Goal: Task Accomplishment & Management: Manage account settings

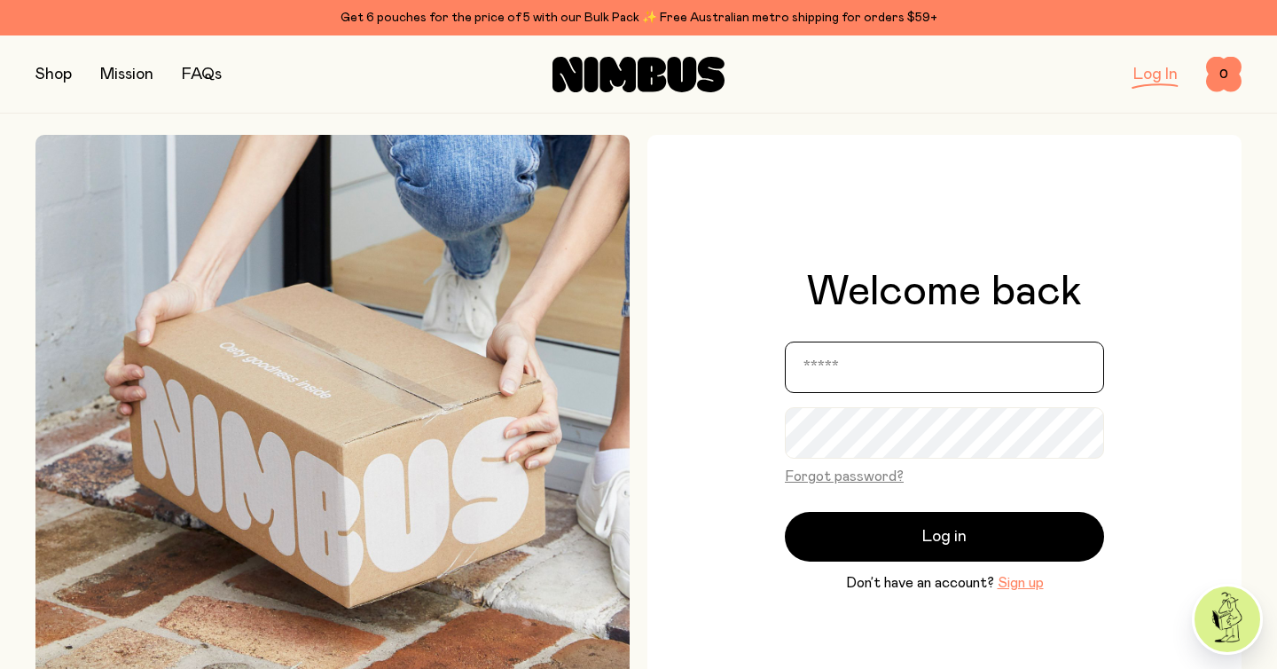
click at [868, 381] on input "email" at bounding box center [944, 367] width 319 height 51
type input "**********"
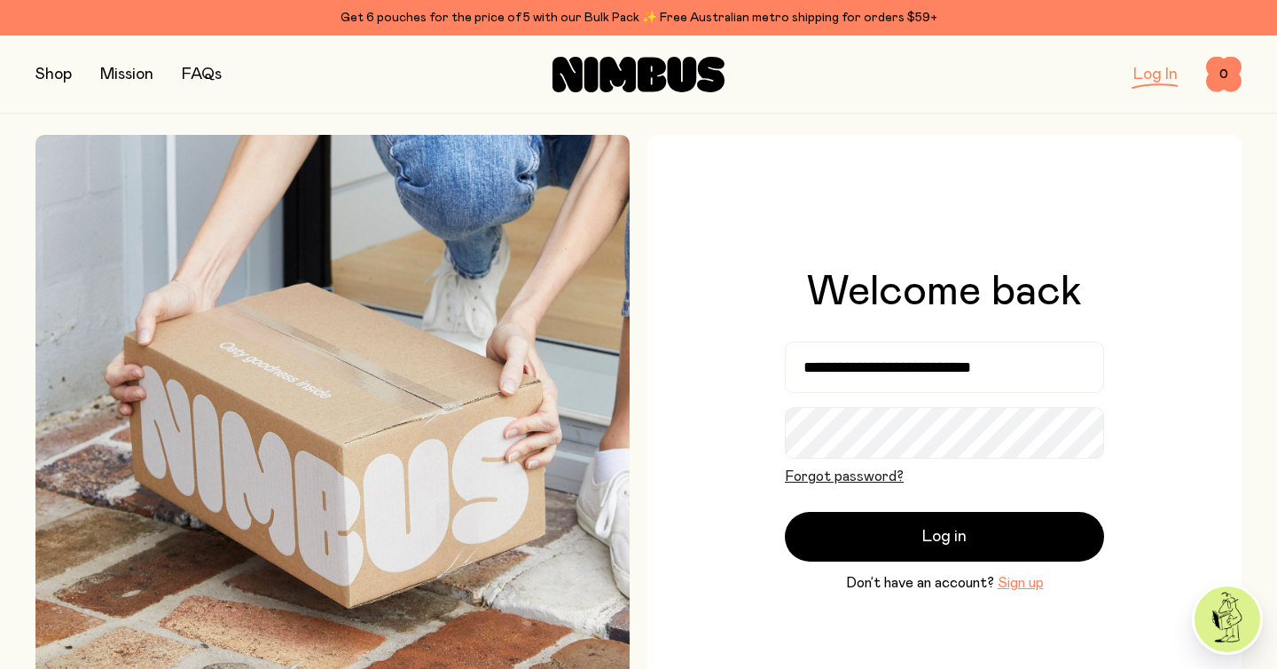
click at [866, 483] on button "Forgot password?" at bounding box center [844, 476] width 119 height 21
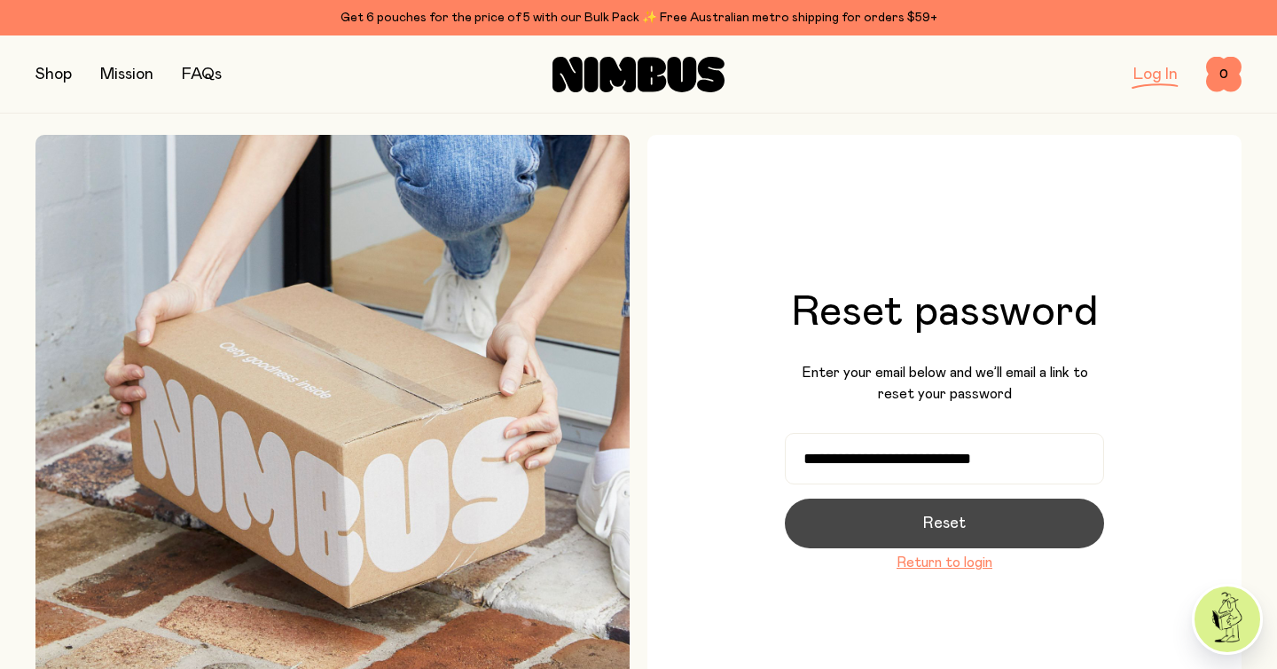
click at [972, 513] on button "Reset" at bounding box center [944, 524] width 319 height 50
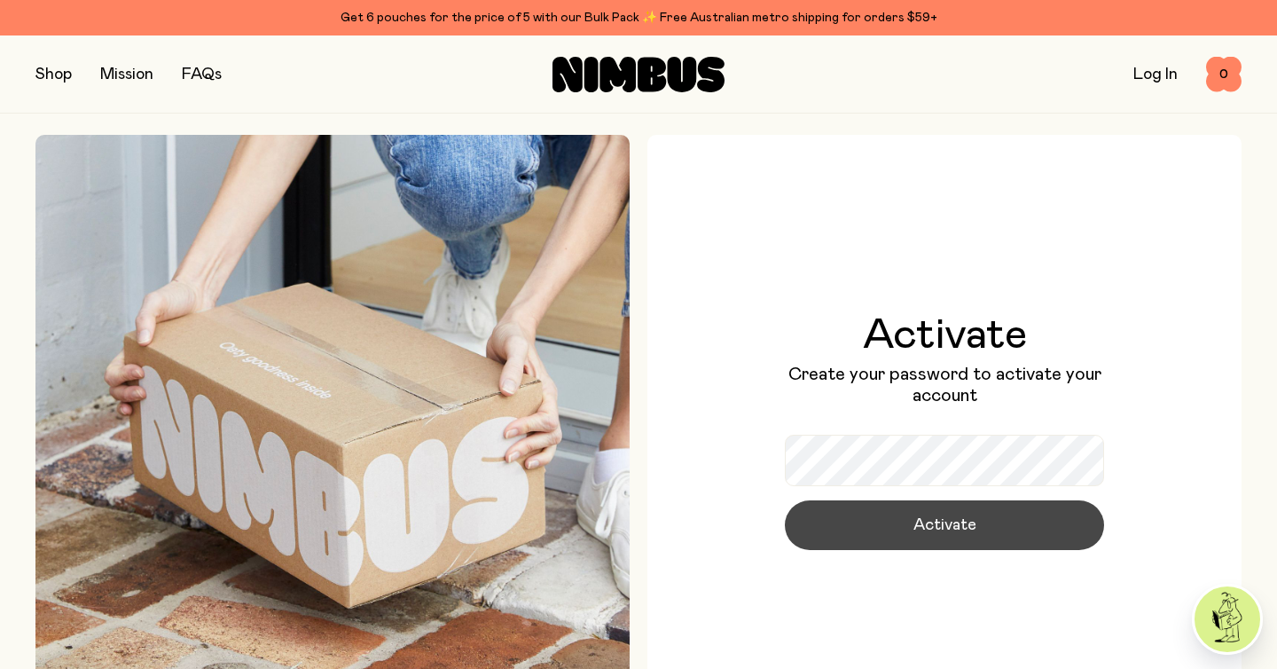
click at [930, 527] on span "Activate" at bounding box center [945, 525] width 63 height 25
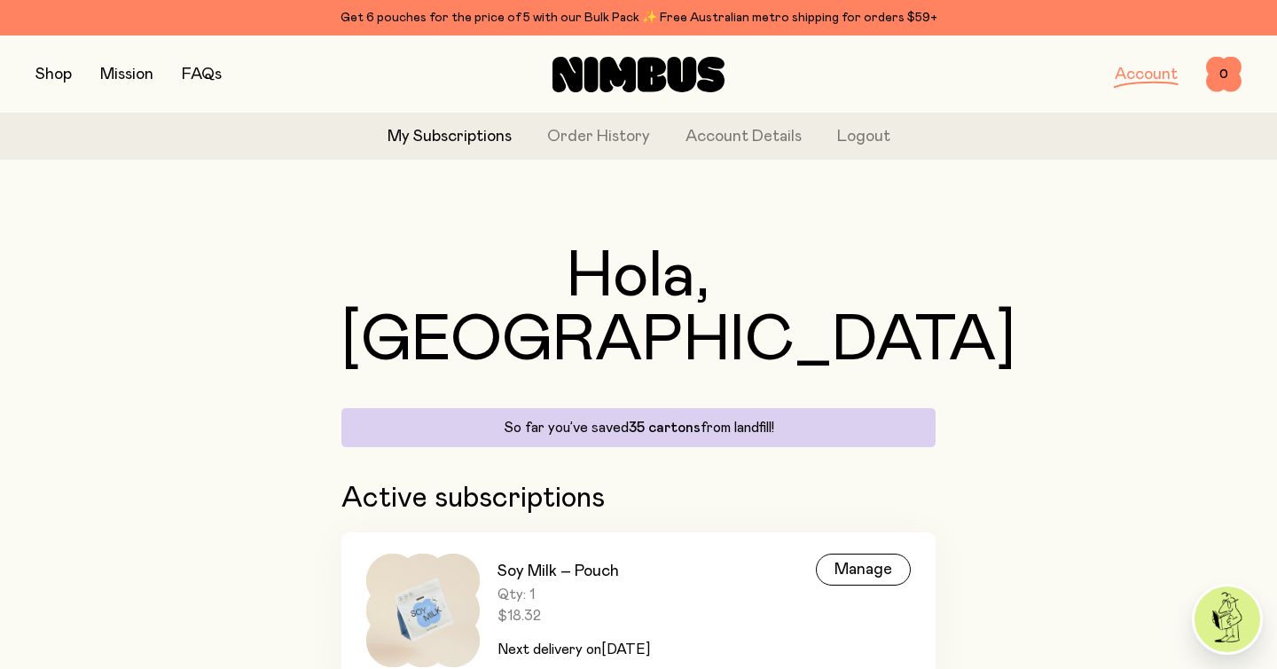
scroll to position [27, 0]
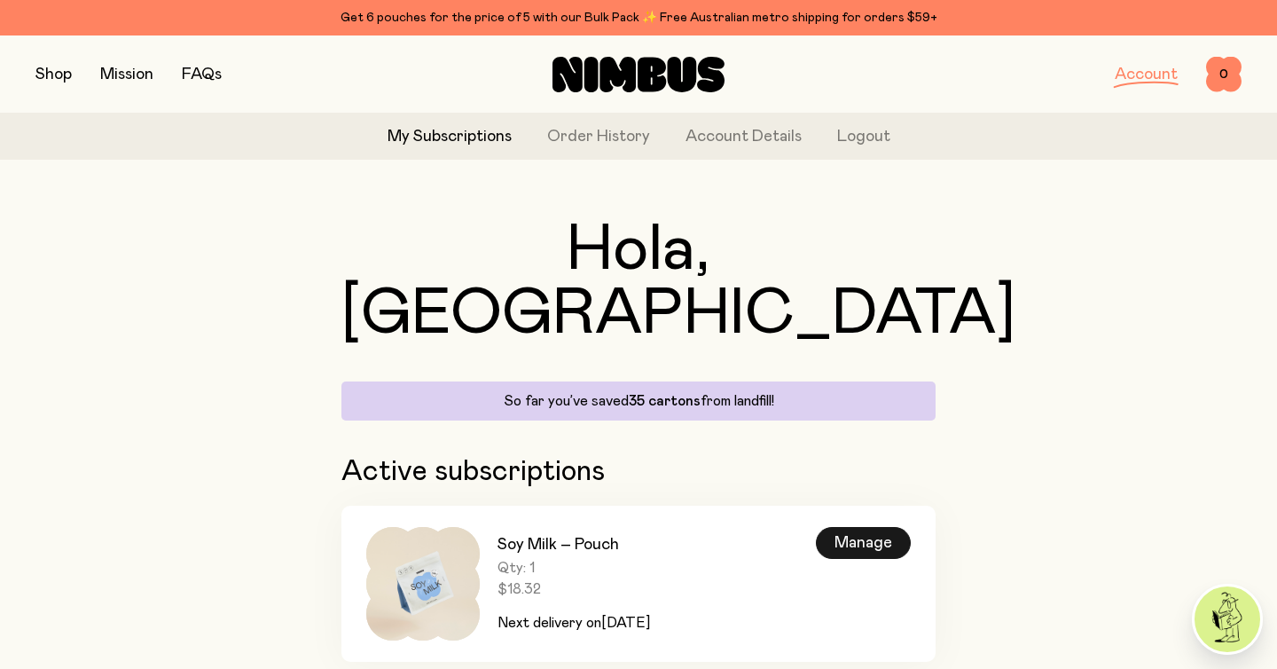
click at [866, 527] on div "Manage" at bounding box center [863, 543] width 95 height 32
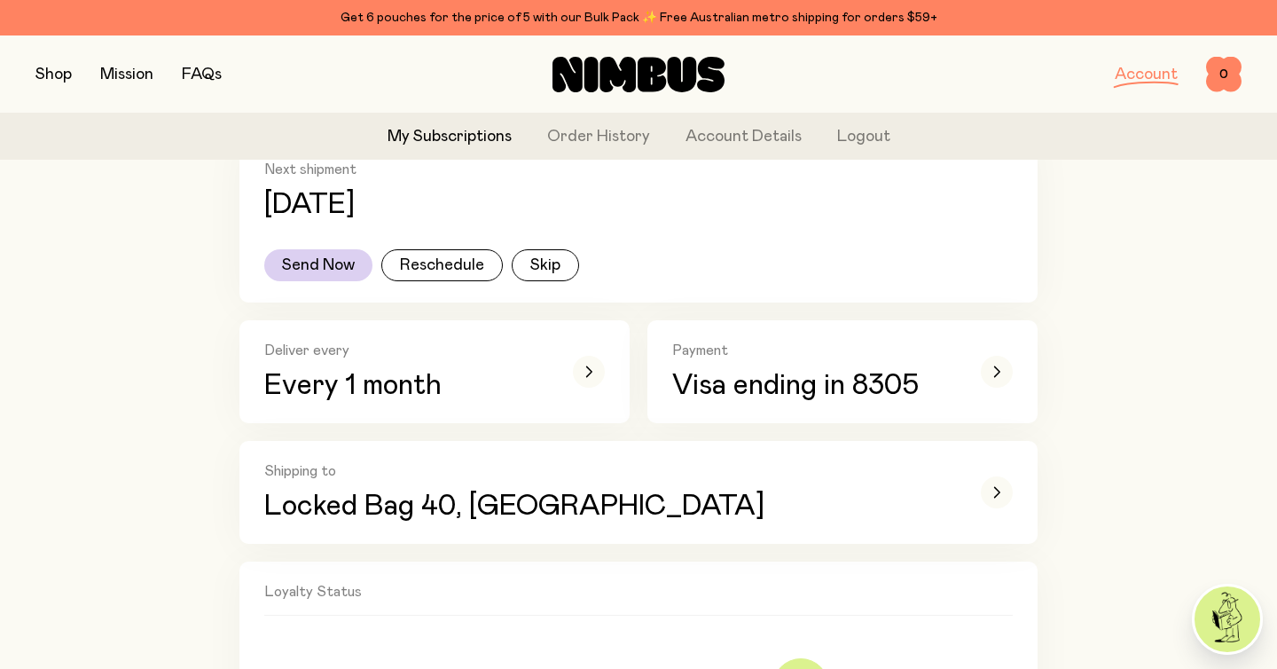
scroll to position [321, 0]
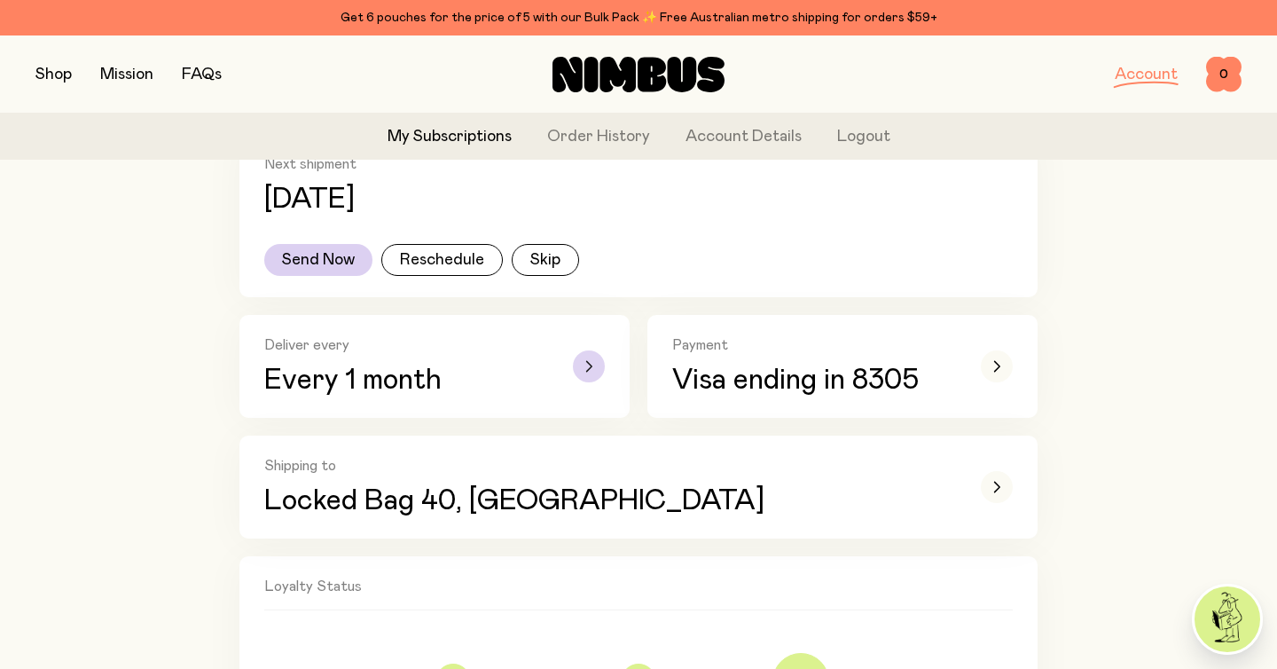
click at [590, 360] on div "button" at bounding box center [589, 366] width 32 height 32
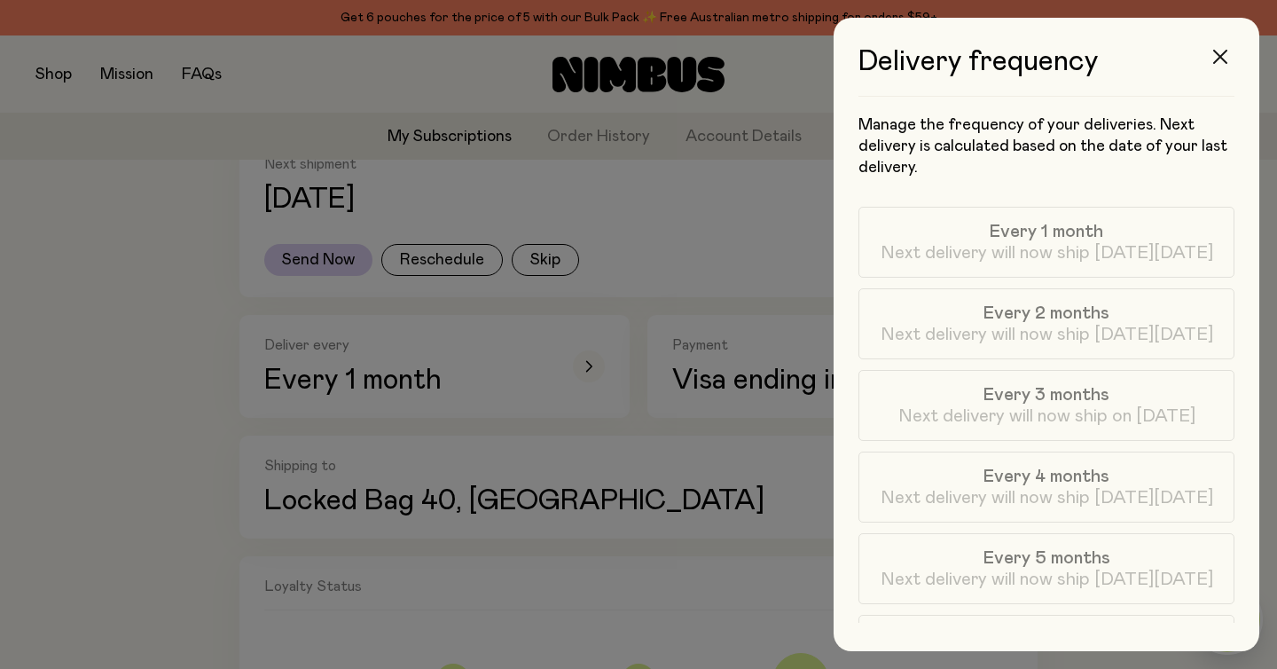
click at [1225, 54] on icon "button" at bounding box center [1221, 57] width 14 height 14
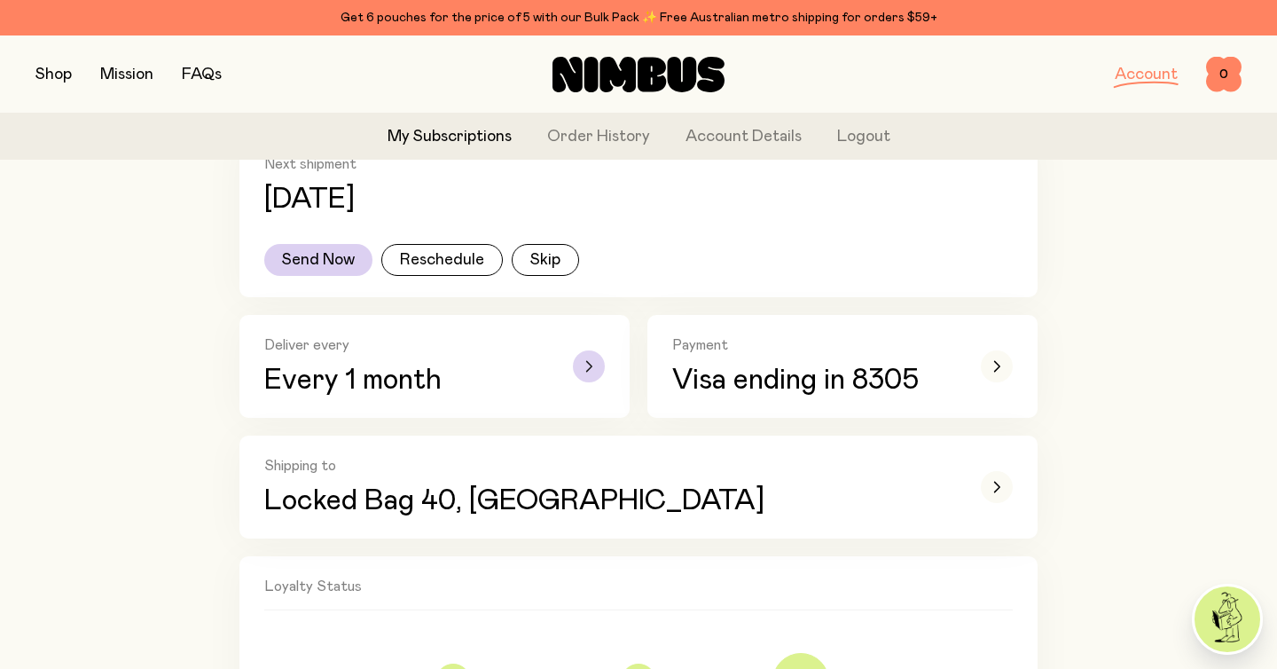
click at [592, 365] on icon "button" at bounding box center [589, 366] width 5 height 10
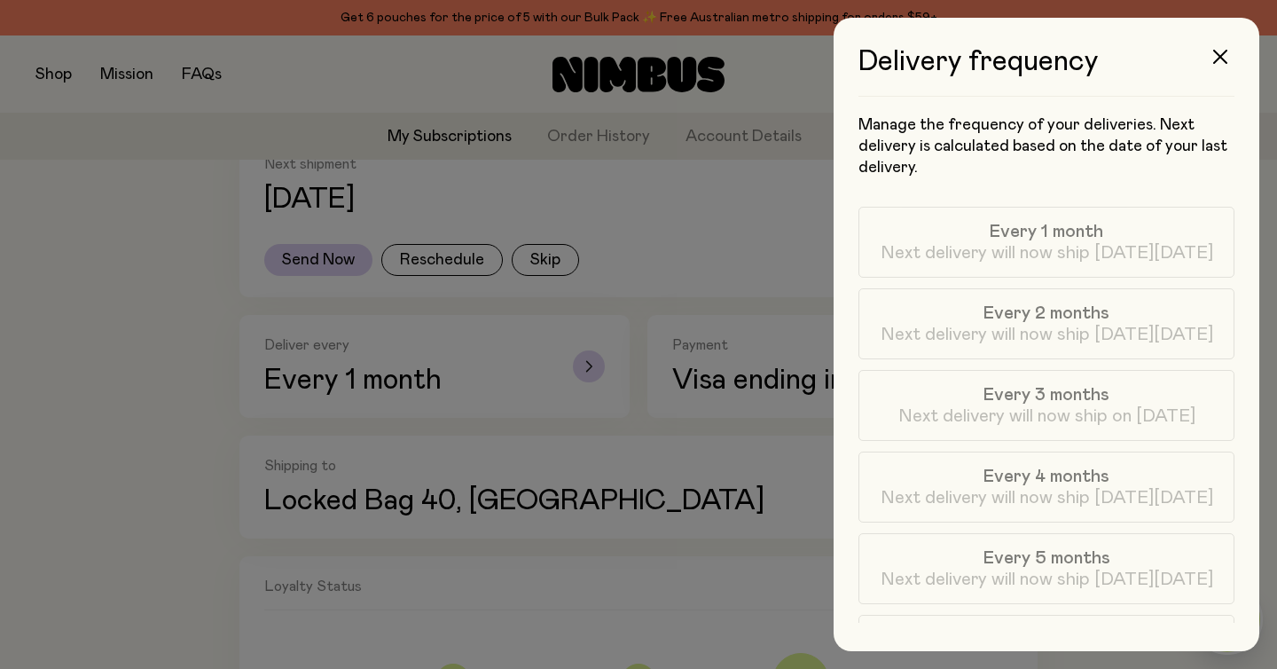
scroll to position [0, 0]
click at [1053, 483] on span "Every 4 months" at bounding box center [1047, 476] width 126 height 21
click at [1057, 415] on span "Next delivery will now ship on [DATE]" at bounding box center [1047, 415] width 297 height 21
click at [1227, 56] on button "button" at bounding box center [1220, 56] width 43 height 43
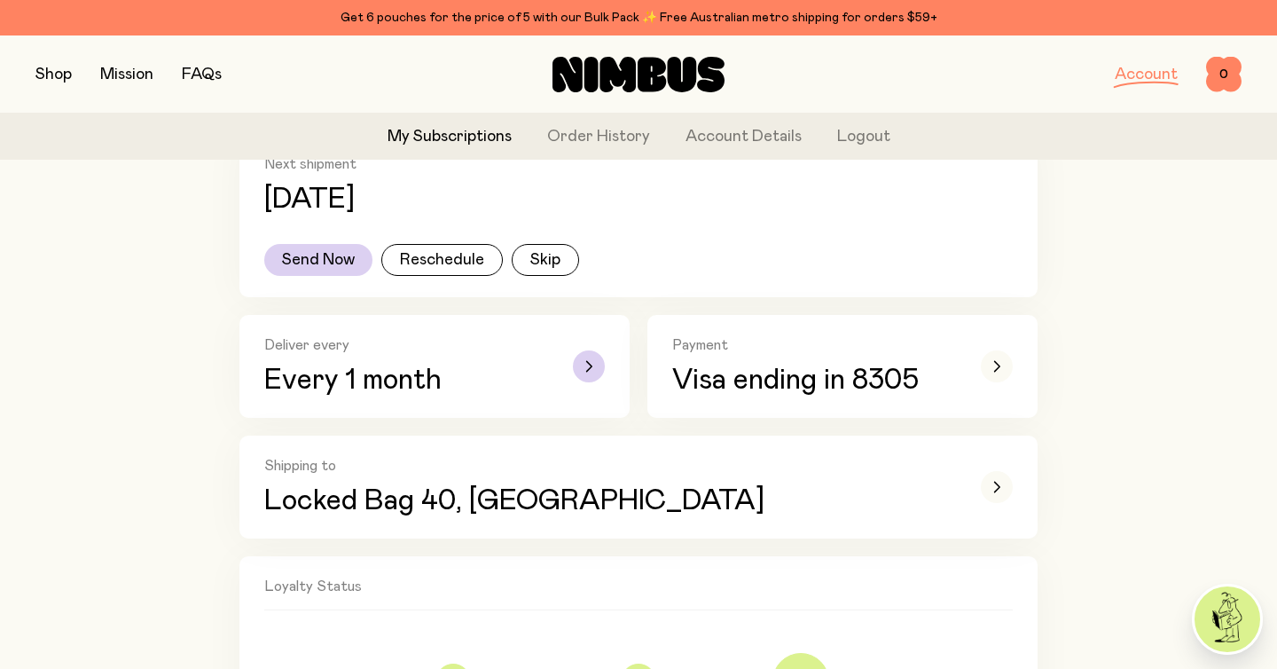
click at [556, 370] on div "Deliver every Every 1 month" at bounding box center [434, 366] width 341 height 60
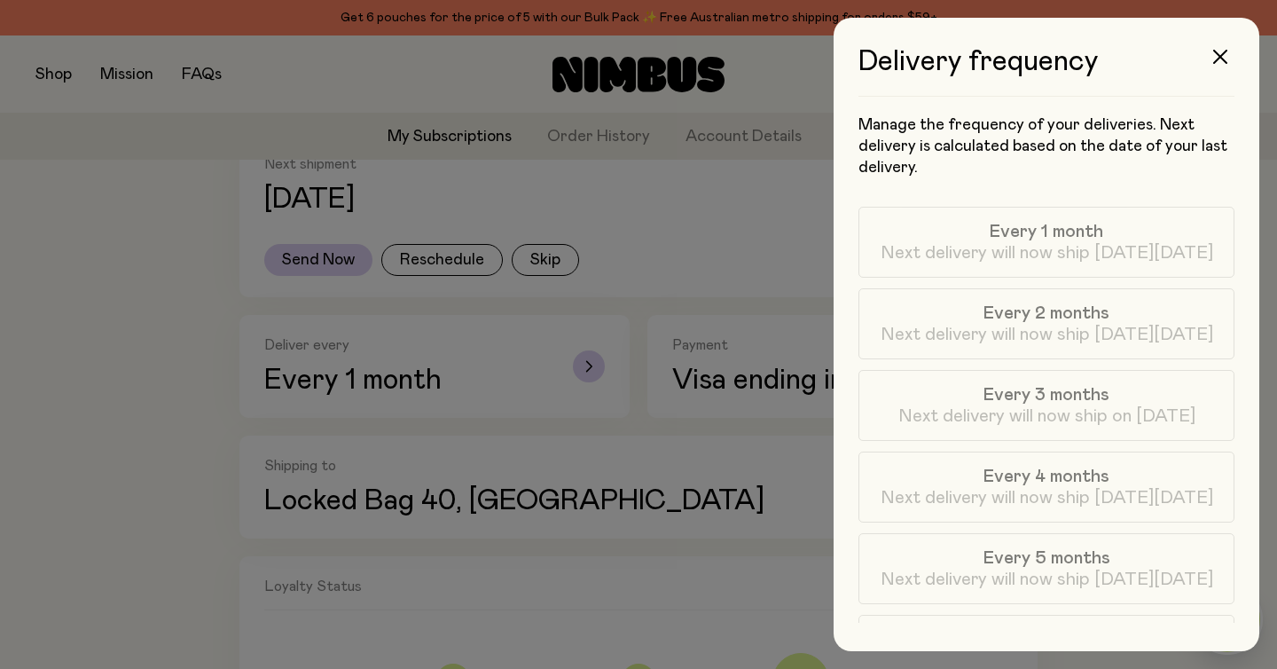
scroll to position [0, 0]
click at [1073, 403] on span "Every 3 months" at bounding box center [1047, 394] width 126 height 21
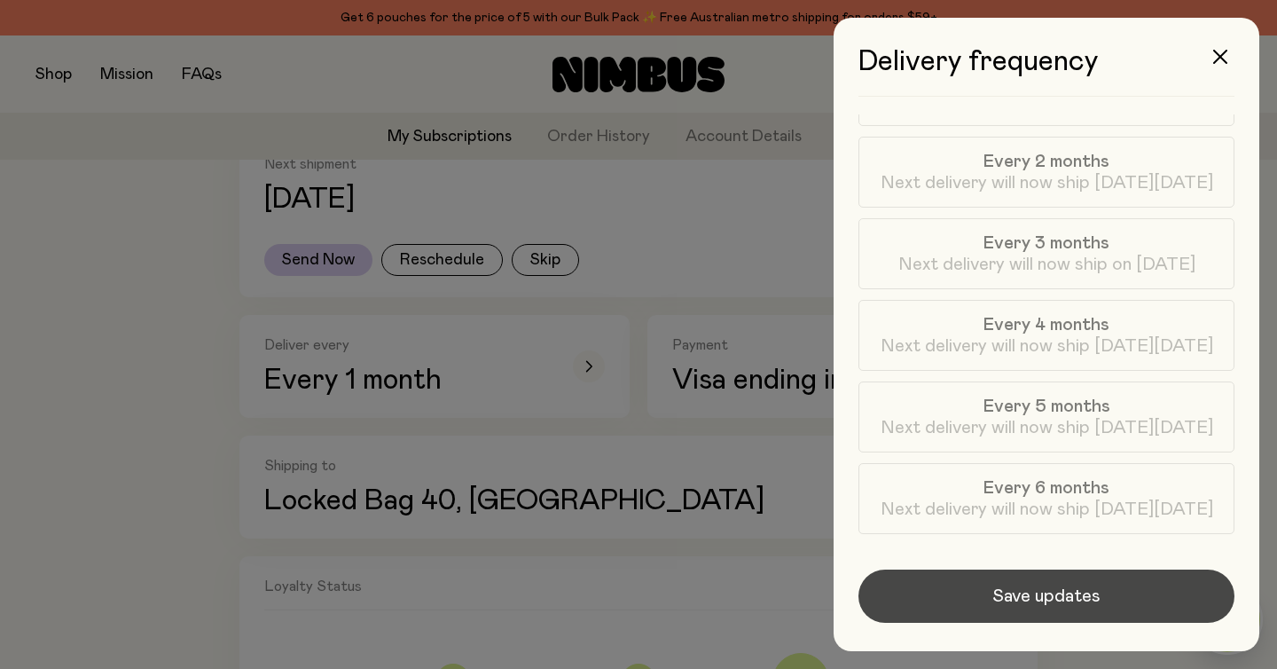
click at [1032, 598] on span "Save updates" at bounding box center [1047, 596] width 108 height 25
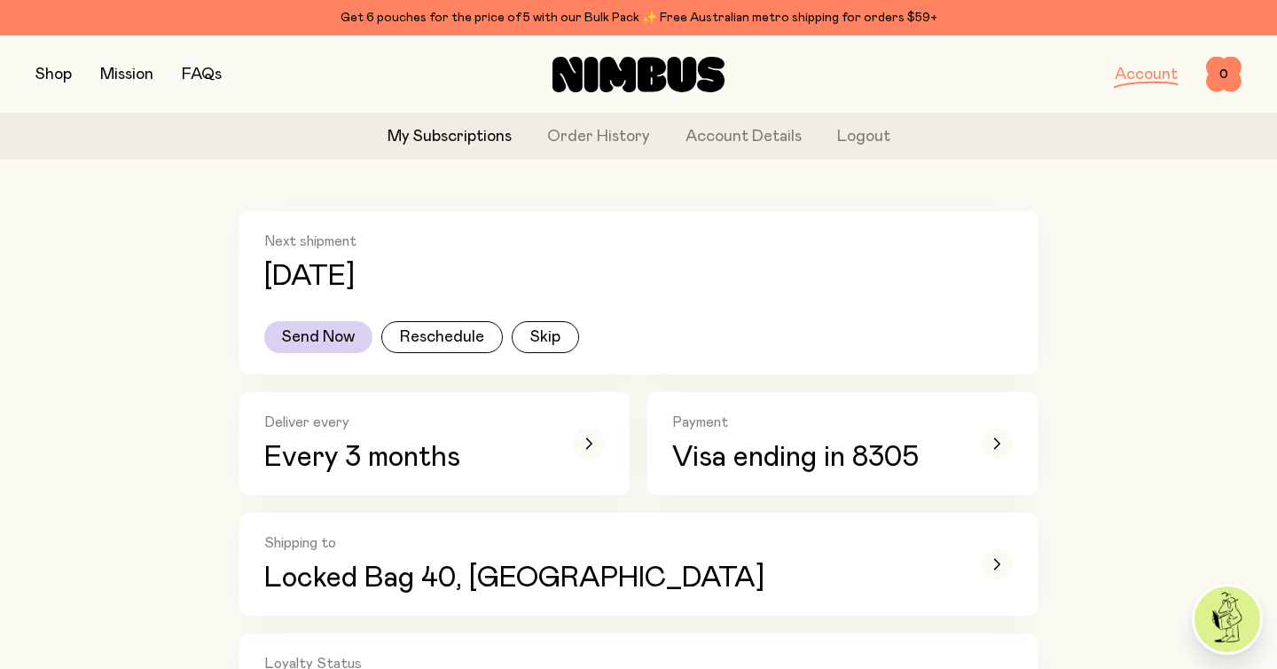
scroll to position [0, 0]
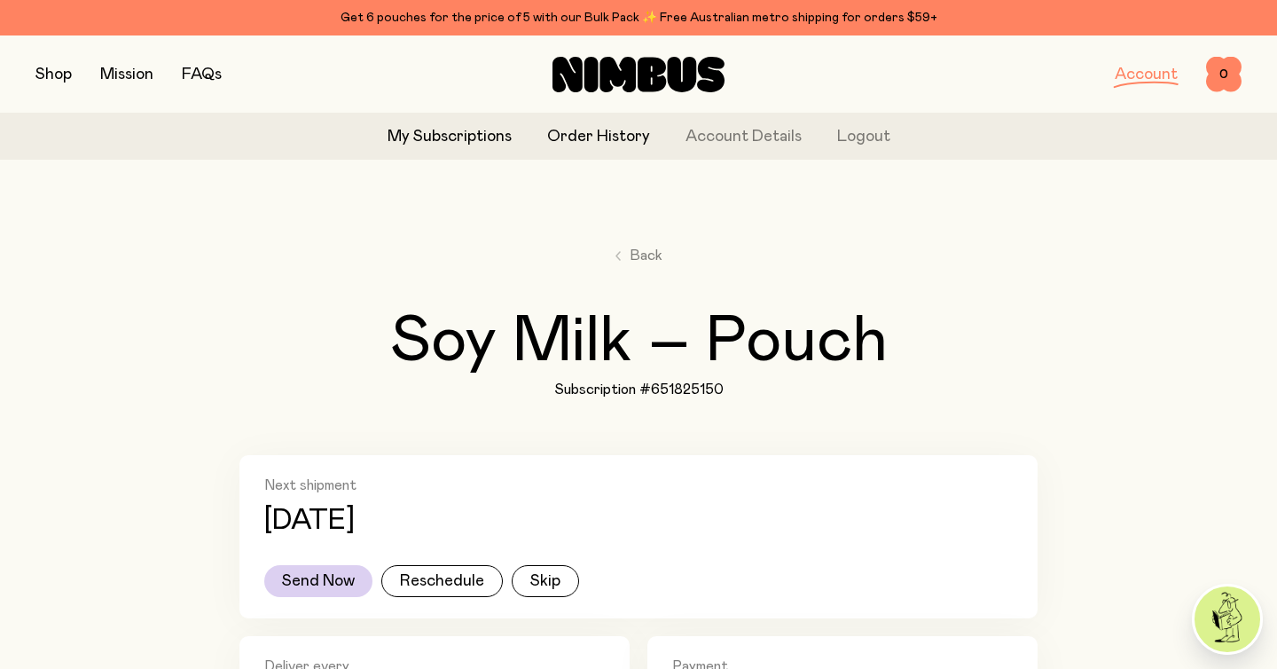
click at [575, 134] on link "Order History" at bounding box center [598, 137] width 103 height 24
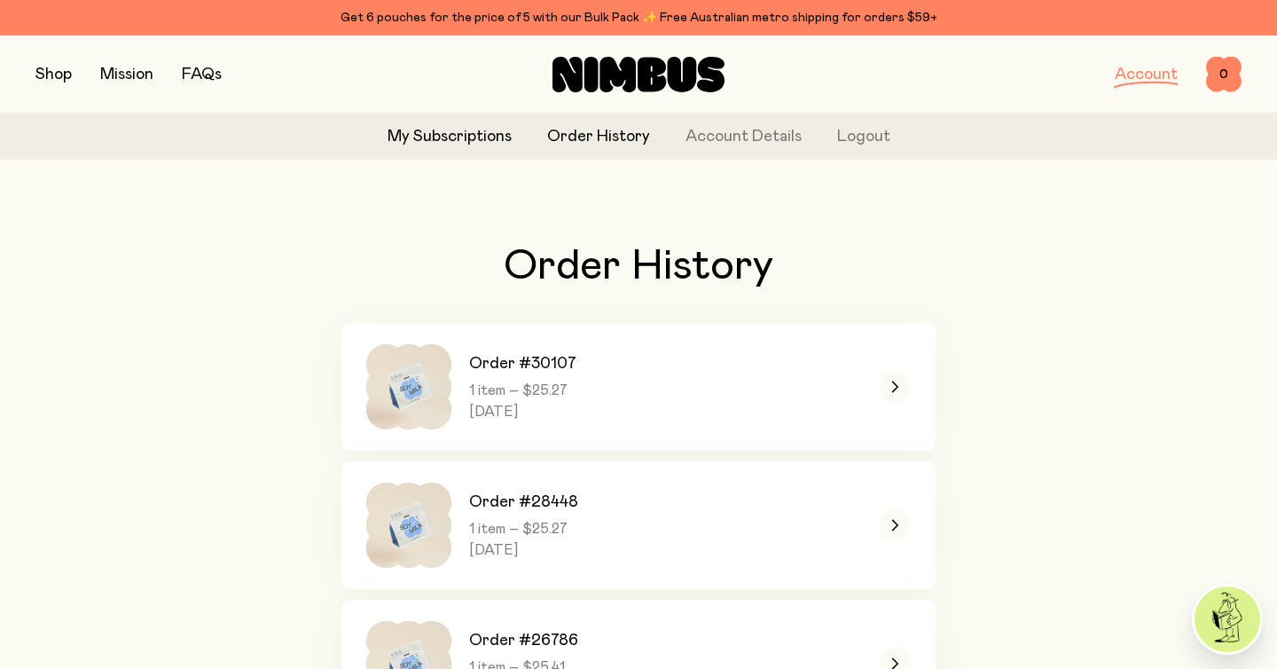
click at [478, 134] on link "My Subscriptions" at bounding box center [450, 137] width 124 height 24
